Goal: Transaction & Acquisition: Book appointment/travel/reservation

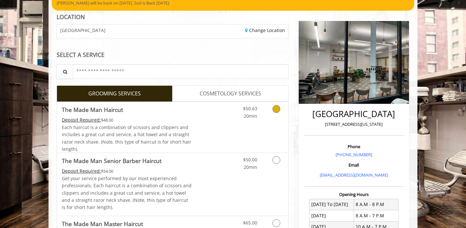
click at [205, 112] on link "Discounted Price" at bounding box center [211, 127] width 39 height 51
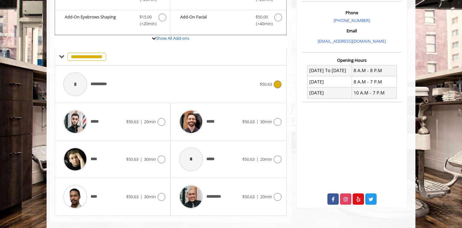
scroll to position [196, 0]
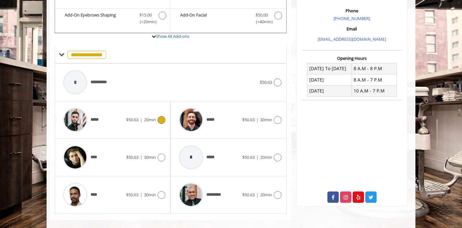
click at [147, 119] on span "20min" at bounding box center [150, 120] width 12 height 6
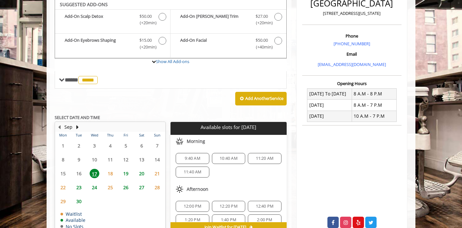
scroll to position [169, 0]
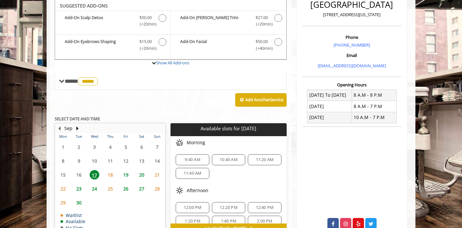
click at [110, 177] on span "18" at bounding box center [111, 174] width 10 height 9
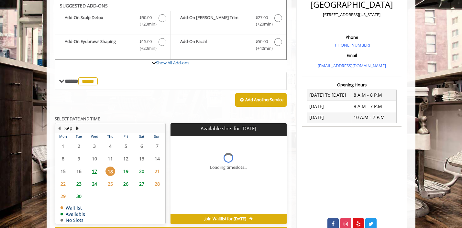
scroll to position [197, 0]
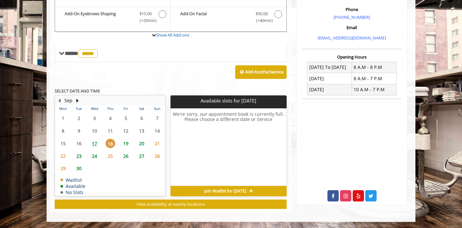
click at [126, 142] on span "19" at bounding box center [126, 143] width 10 height 9
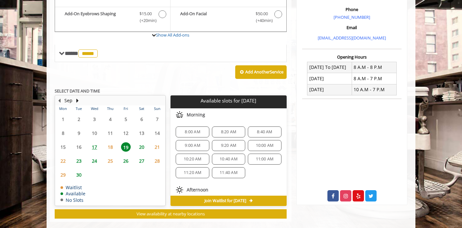
scroll to position [207, 0]
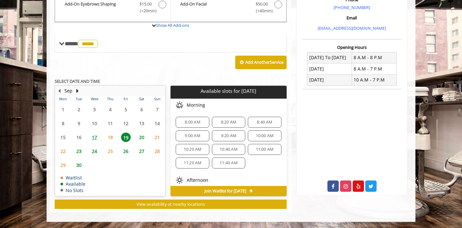
click at [111, 138] on span "18" at bounding box center [111, 137] width 10 height 9
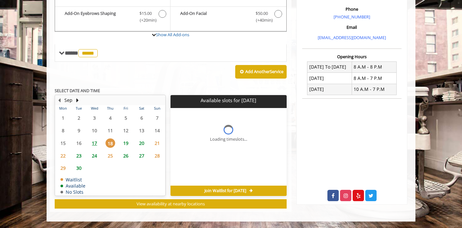
scroll to position [197, 0]
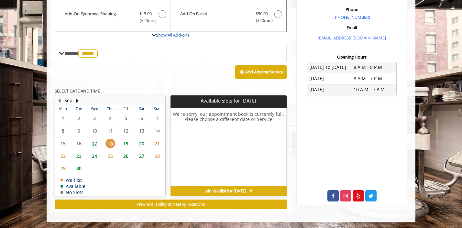
click at [97, 141] on span "17" at bounding box center [95, 143] width 10 height 9
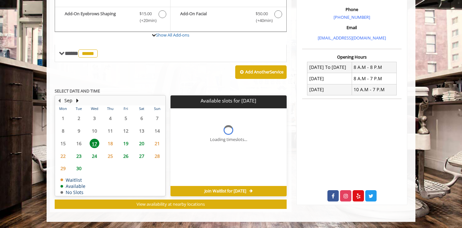
scroll to position [207, 0]
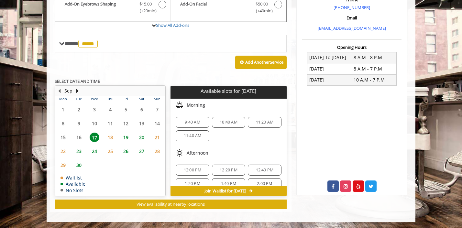
click at [124, 137] on span "19" at bounding box center [126, 137] width 10 height 9
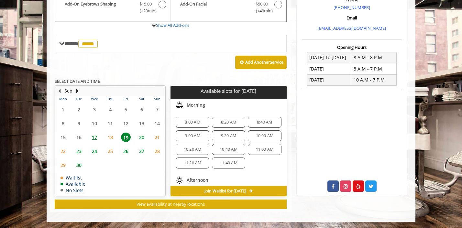
click at [186, 119] on div "8:00 AM" at bounding box center [192, 122] width 33 height 11
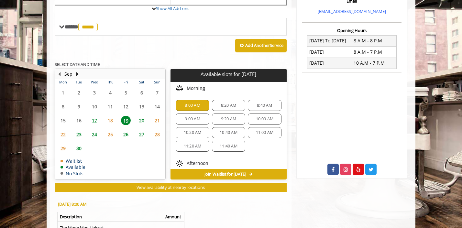
scroll to position [324, 0]
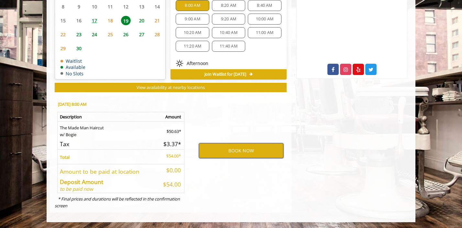
click at [250, 153] on button "BOOK NOW" at bounding box center [241, 150] width 85 height 15
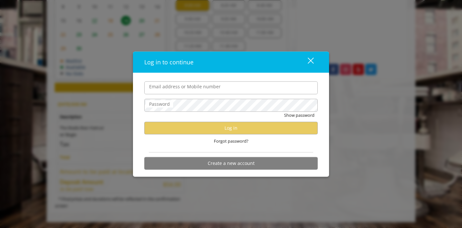
type input "**********"
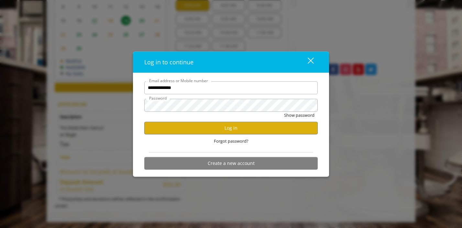
scroll to position [0, 0]
click at [226, 129] on button "Log in" at bounding box center [231, 128] width 174 height 13
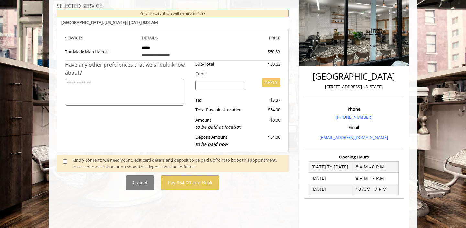
scroll to position [98, 0]
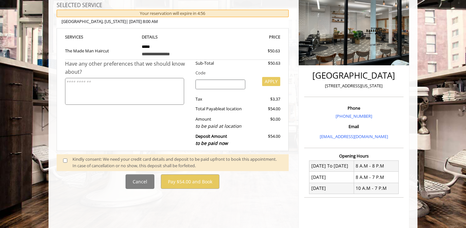
click at [150, 159] on div "Kindly consent: We need your credit card details and deposit to be paid upfront…" at bounding box center [178, 163] width 210 height 14
click at [72, 160] on span at bounding box center [67, 163] width 19 height 14
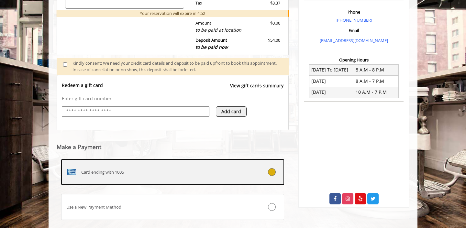
scroll to position [234, 0]
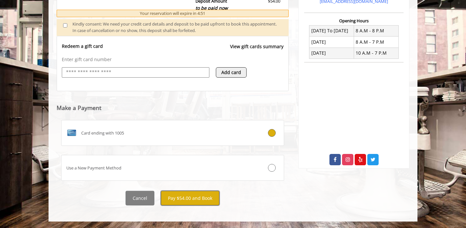
click at [178, 194] on button "Pay $54.00 and Book" at bounding box center [190, 198] width 59 height 15
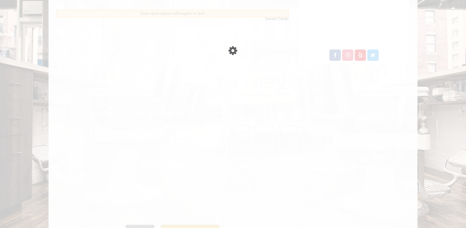
scroll to position [339, 0]
